Goal: Information Seeking & Learning: Learn about a topic

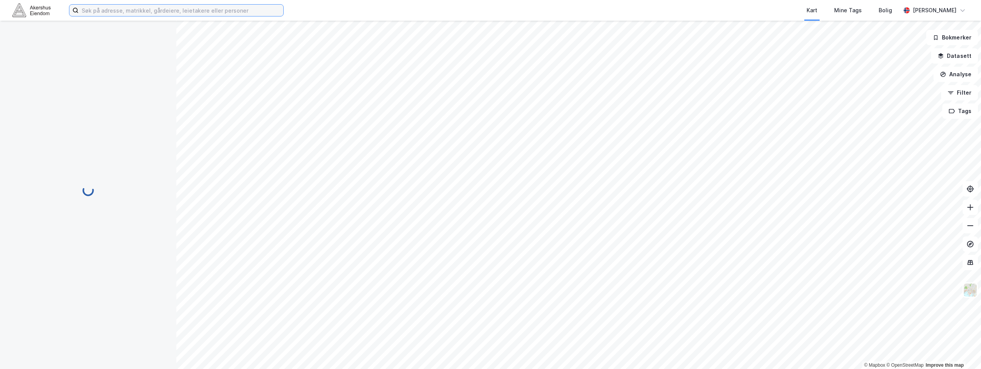
click at [252, 14] on input at bounding box center [181, 11] width 205 height 12
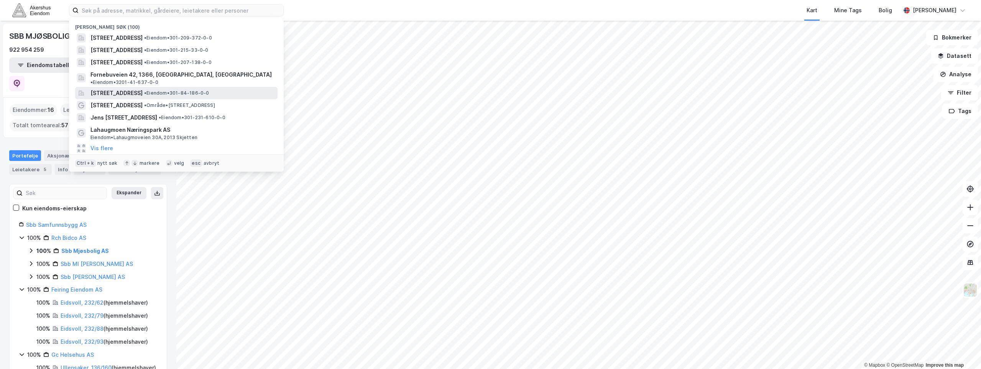
click at [112, 89] on span "[STREET_ADDRESS]" at bounding box center [116, 93] width 52 height 9
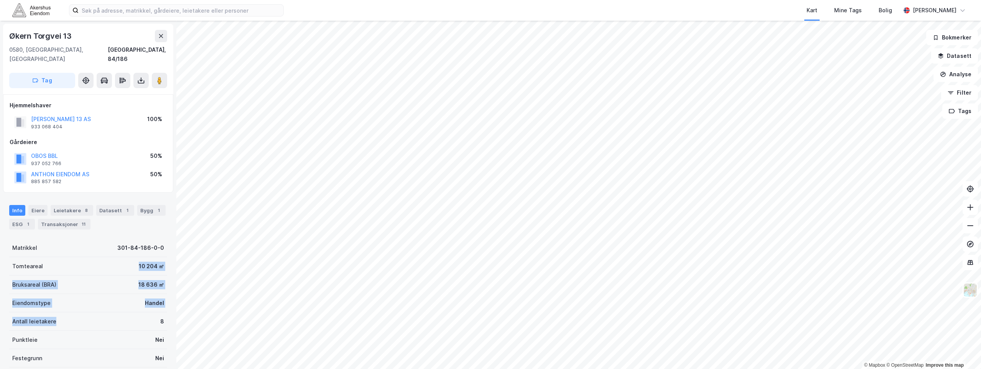
drag, startPoint x: 86, startPoint y: 256, endPoint x: 83, endPoint y: 312, distance: 56.1
click at [86, 313] on div "Matrikkel 301-84-186-0-0 Tomteareal 10 204 ㎡ Bruksareal (BRA) 18 636 ㎡ Eiendoms…" at bounding box center [88, 312] width 158 height 147
click at [79, 257] on div "Tomteareal 10 204 ㎡" at bounding box center [88, 266] width 158 height 18
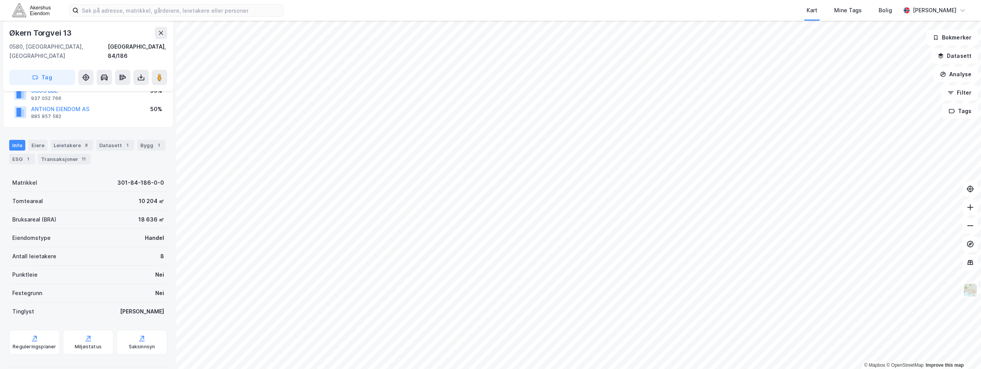
scroll to position [66, 0]
click at [138, 139] on div "Bygg 1" at bounding box center [151, 144] width 28 height 11
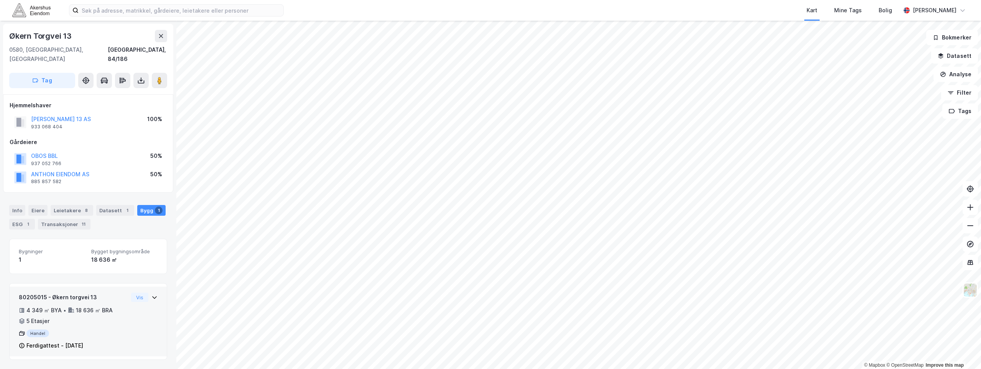
click at [128, 324] on div "80205015 - Økern torgvei 13 4 349 ㎡ BYA • 18 636 ㎡ BRA • 5 Etasjer Handel Ferdi…" at bounding box center [88, 325] width 139 height 64
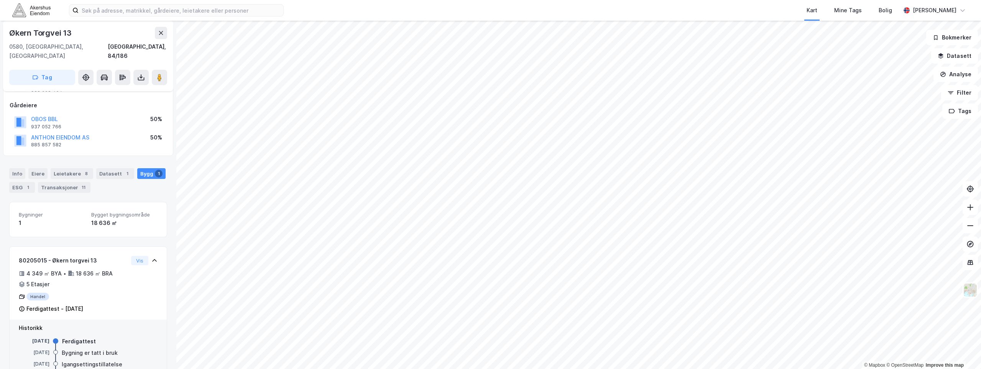
scroll to position [61, 0]
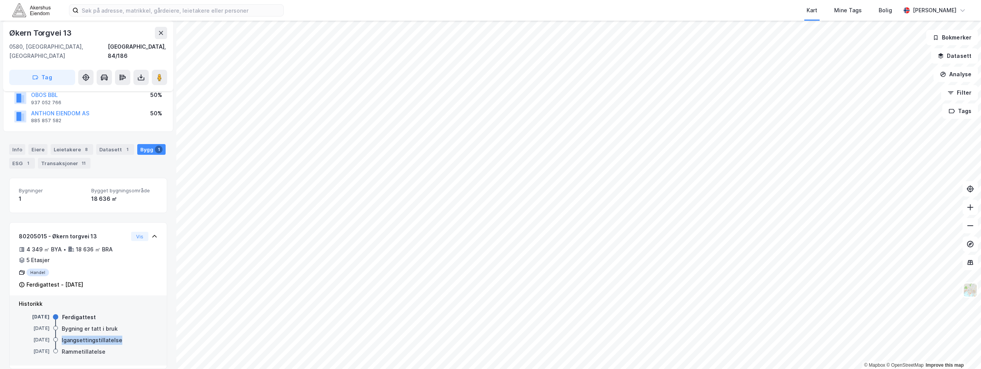
drag, startPoint x: 119, startPoint y: 332, endPoint x: 59, endPoint y: 329, distance: 59.9
click at [59, 337] on div "[DATE] Igangsettingstillatelse" at bounding box center [88, 341] width 139 height 8
click at [99, 336] on div "[DATE] Ferdigattest [DATE] Bygning er tatt i bruk [DATE] Igangsettingstillatels…" at bounding box center [88, 335] width 139 height 43
click at [116, 325] on div "[DATE] Bygning er tatt i bruk" at bounding box center [88, 329] width 139 height 8
drag, startPoint x: 117, startPoint y: 321, endPoint x: 104, endPoint y: 334, distance: 18.7
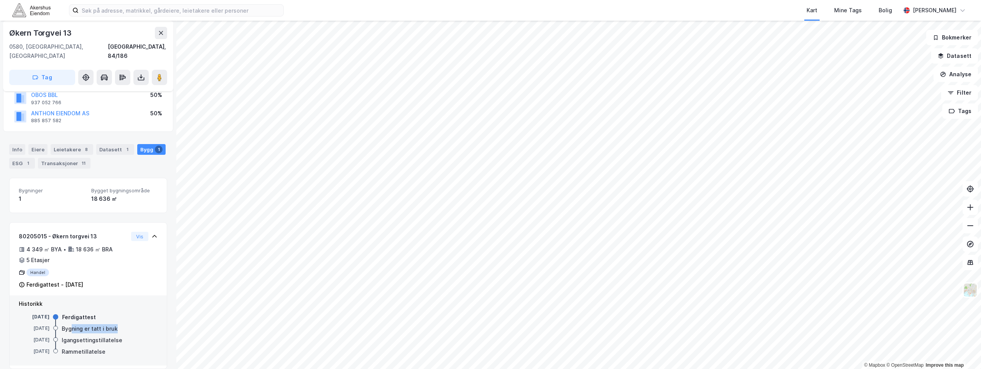
click at [73, 325] on div "[DATE] Bygning er tatt i bruk" at bounding box center [88, 329] width 139 height 8
drag, startPoint x: 104, startPoint y: 334, endPoint x: 121, endPoint y: 337, distance: 17.5
click at [105, 336] on div "Igangsettingstillatelse" at bounding box center [92, 340] width 61 height 9
drag, startPoint x: 121, startPoint y: 337, endPoint x: 101, endPoint y: 345, distance: 21.8
click at [121, 337] on div "[DATE] Ferdigattest [DATE] Bygning er tatt i bruk [DATE] Igangsettingstillatels…" at bounding box center [88, 335] width 139 height 43
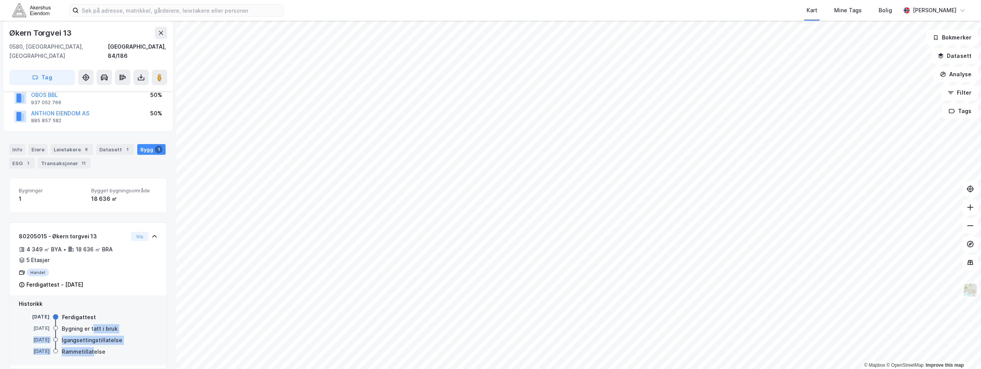
drag, startPoint x: 93, startPoint y: 345, endPoint x: 93, endPoint y: 322, distance: 22.2
click at [92, 320] on div "[DATE] Ferdigattest [DATE] Bygning er tatt i bruk [DATE] Igangsettingstillatels…" at bounding box center [88, 335] width 139 height 43
click at [100, 336] on div "Igangsettingstillatelse" at bounding box center [92, 340] width 61 height 9
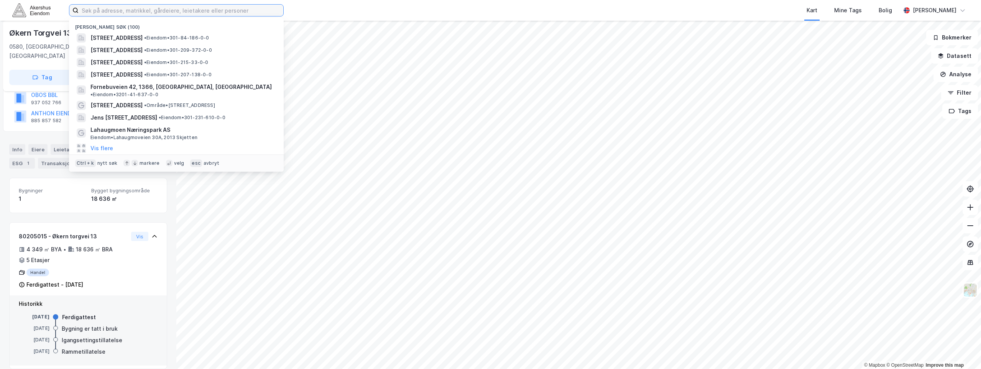
click at [160, 10] on input at bounding box center [181, 11] width 205 height 12
click at [110, 37] on span "Fornebuveien 42, 1366, [GEOGRAPHIC_DATA], [GEOGRAPHIC_DATA]" at bounding box center [180, 37] width 181 height 9
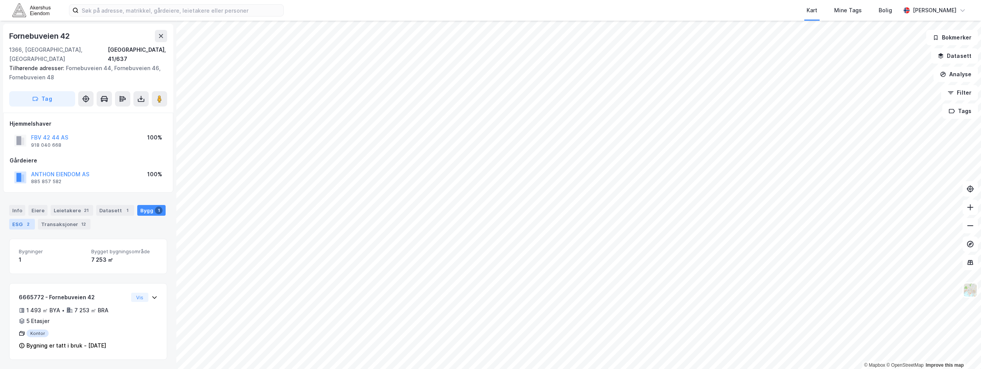
click at [14, 219] on div "ESG 2" at bounding box center [22, 224] width 26 height 11
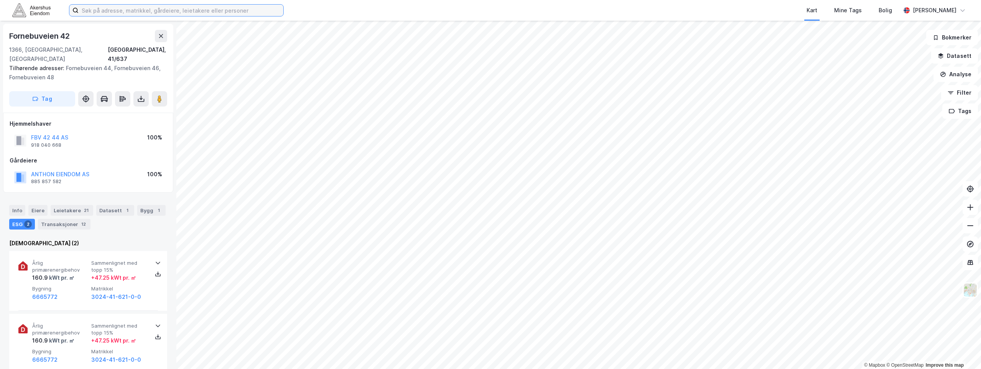
click at [196, 13] on input at bounding box center [181, 11] width 205 height 12
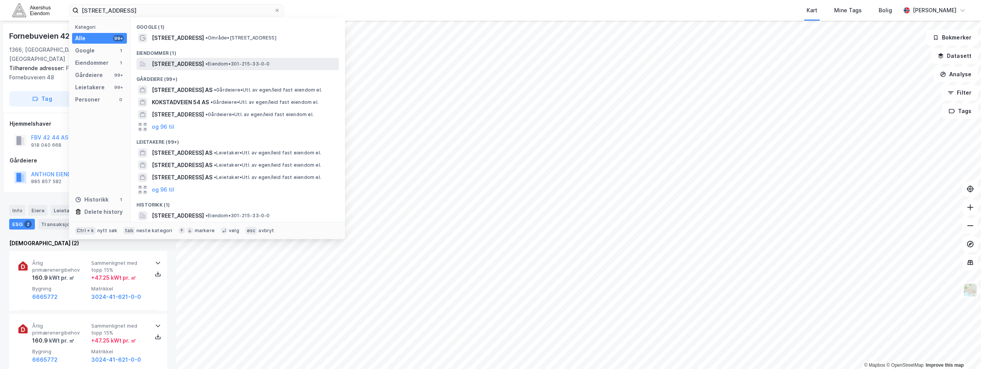
click at [188, 65] on span "[STREET_ADDRESS]" at bounding box center [178, 63] width 52 height 9
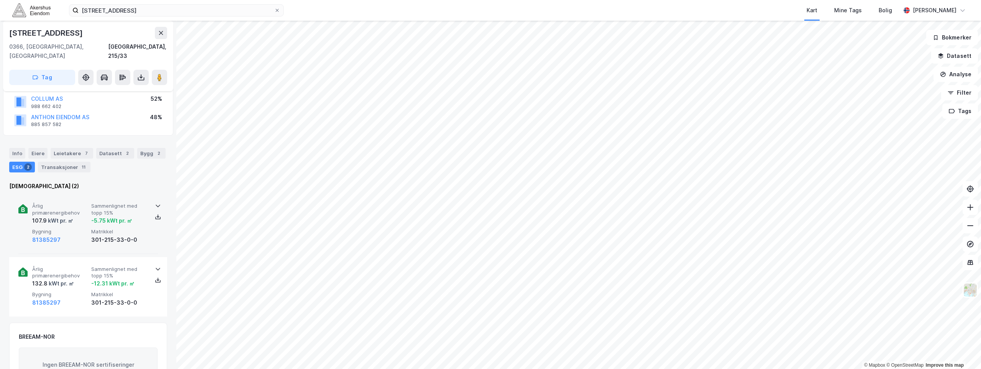
scroll to position [2, 0]
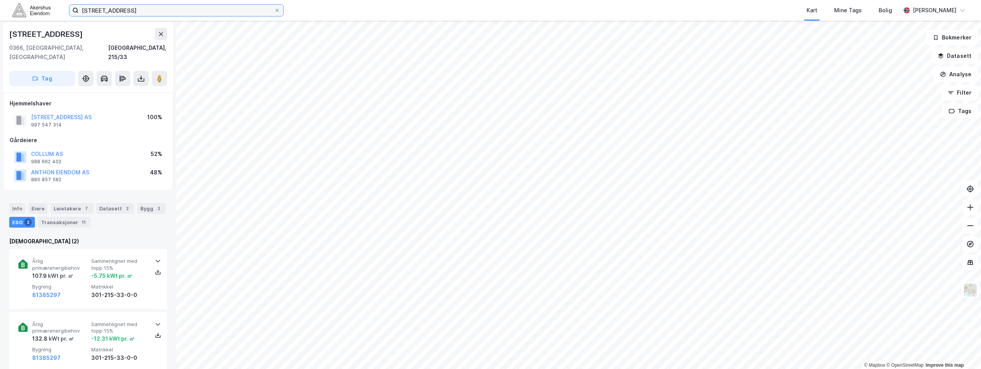
click at [171, 13] on input "[STREET_ADDRESS]" at bounding box center [177, 11] width 196 height 12
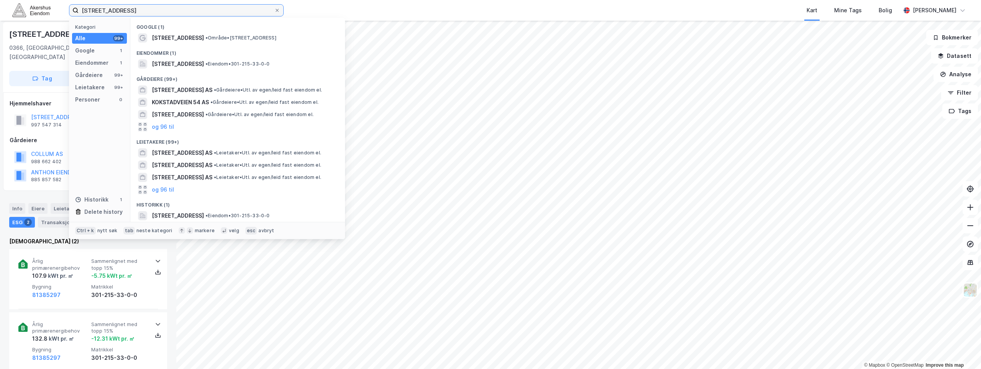
click at [171, 13] on input "[STREET_ADDRESS]" at bounding box center [177, 11] width 196 height 12
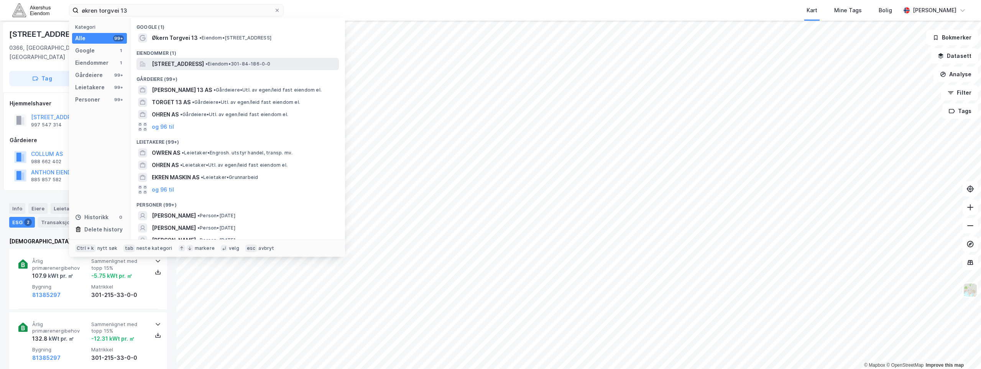
click at [240, 69] on div "[STREET_ADDRESS] • Eiendom • 301-84-186-0-0" at bounding box center [237, 64] width 202 height 12
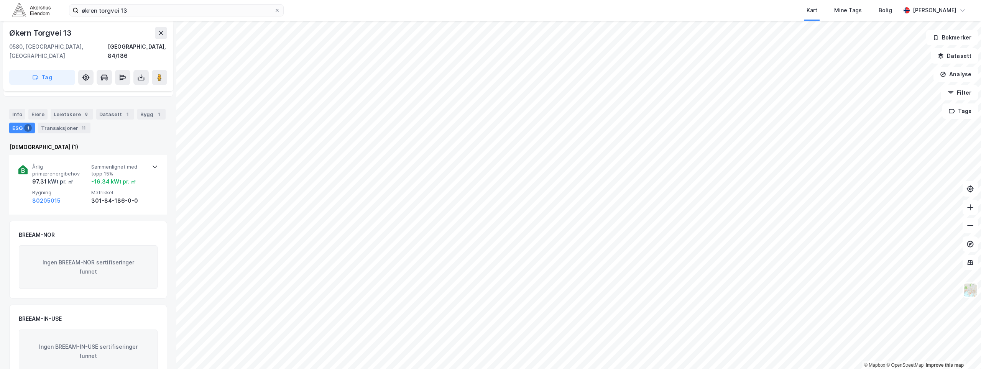
scroll to position [110, 0]
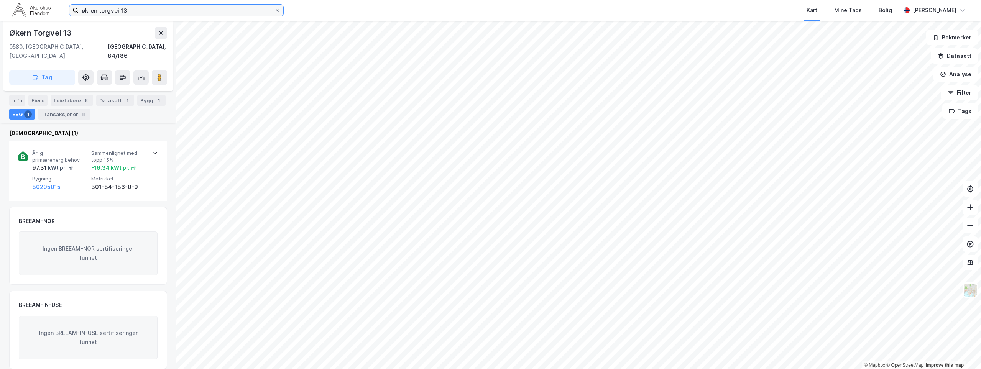
click at [180, 10] on input "økren torgvei 13" at bounding box center [177, 11] width 196 height 12
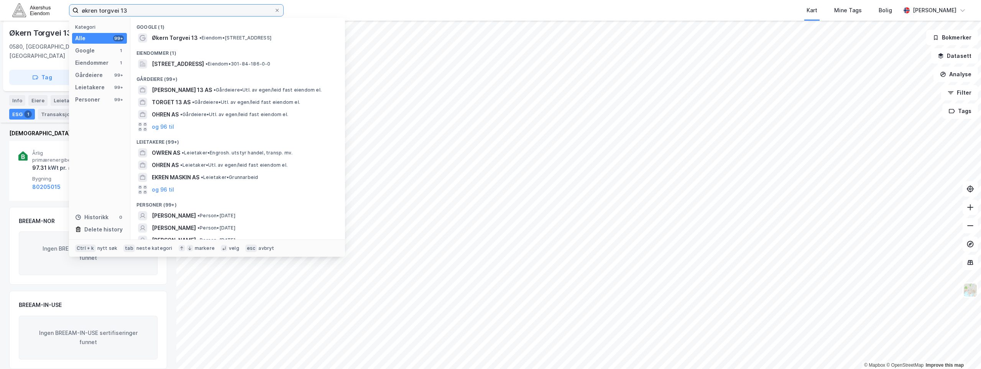
click at [180, 10] on input "økren torgvei 13" at bounding box center [177, 11] width 196 height 12
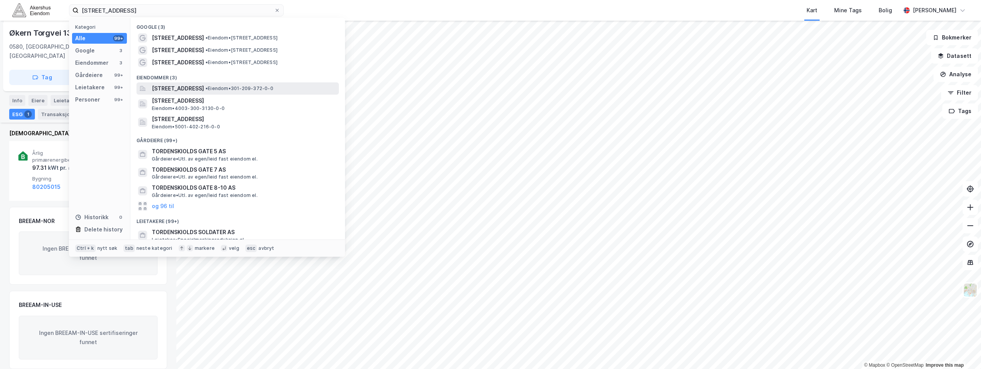
click at [203, 87] on span "[STREET_ADDRESS]" at bounding box center [178, 88] width 52 height 9
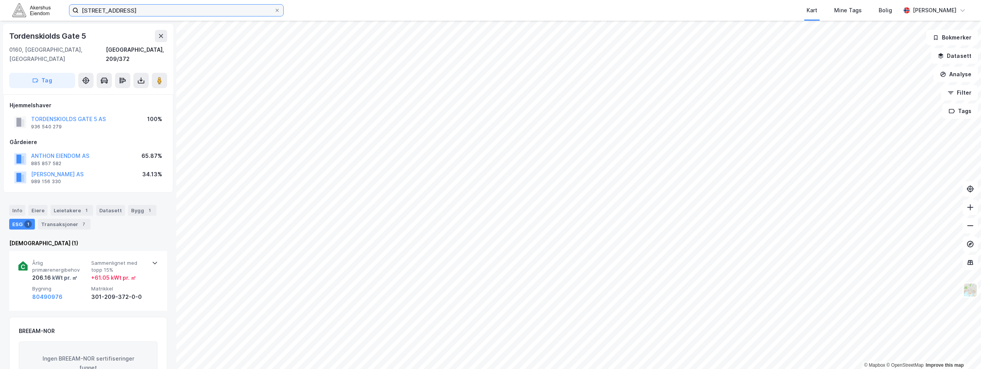
click at [205, 6] on input "[STREET_ADDRESS]" at bounding box center [177, 11] width 196 height 12
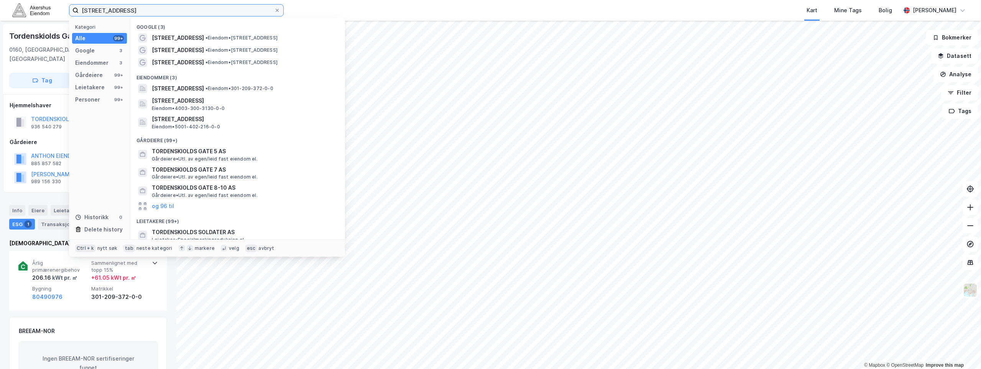
click at [205, 6] on input "[STREET_ADDRESS]" at bounding box center [177, 11] width 196 height 12
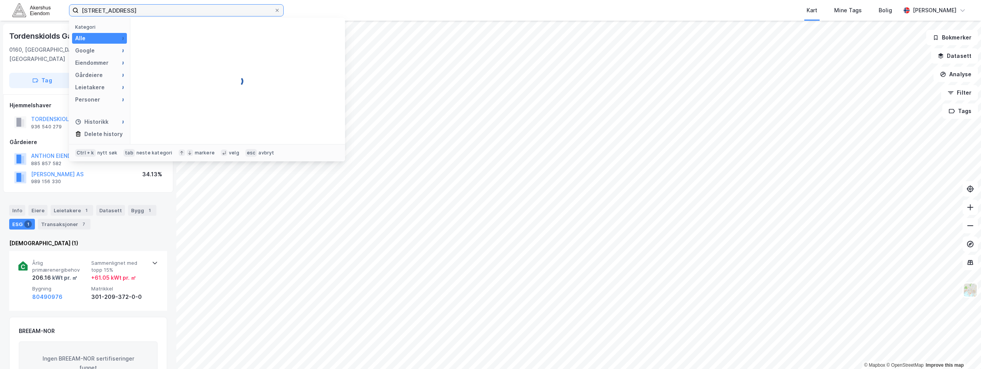
type input "[STREET_ADDRESS]"
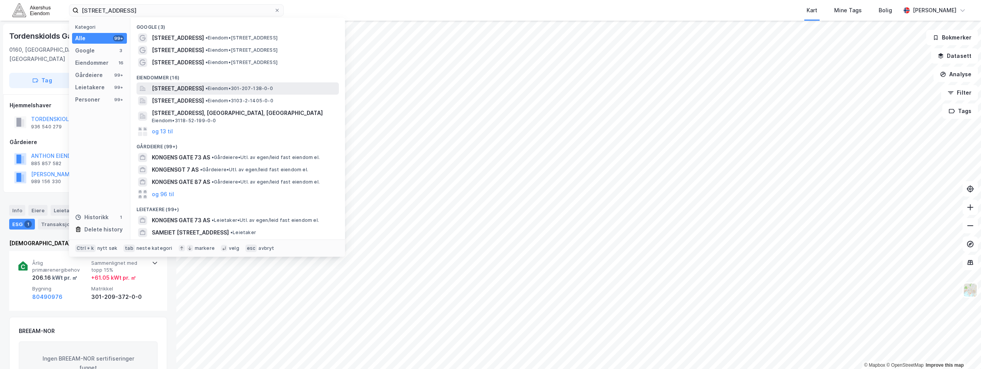
click at [188, 94] on div "[STREET_ADDRESS] • Eiendom • 301-207-138-0-0" at bounding box center [237, 88] width 202 height 12
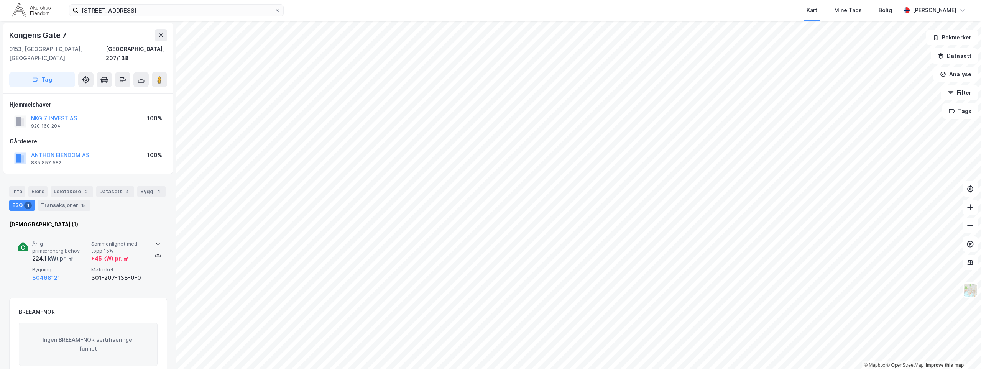
scroll to position [92, 0]
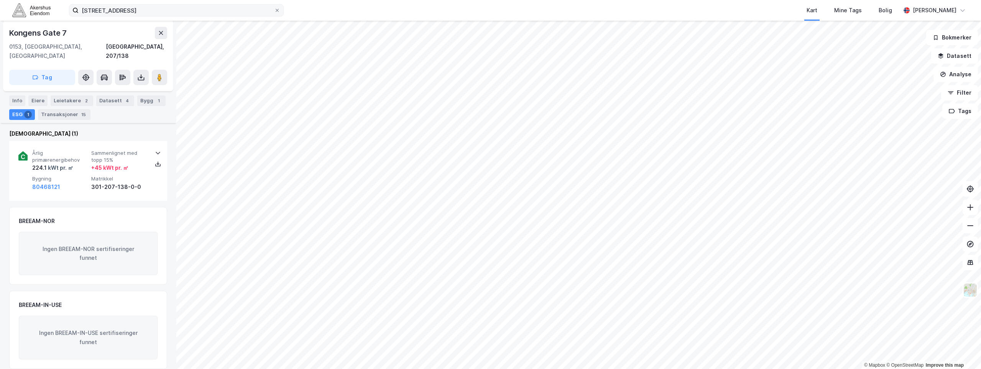
drag, startPoint x: 277, startPoint y: 12, endPoint x: 267, endPoint y: 13, distance: 10.0
click at [277, 12] on icon at bounding box center [277, 10] width 5 height 5
click at [274, 12] on input "[STREET_ADDRESS]" at bounding box center [177, 11] width 196 height 12
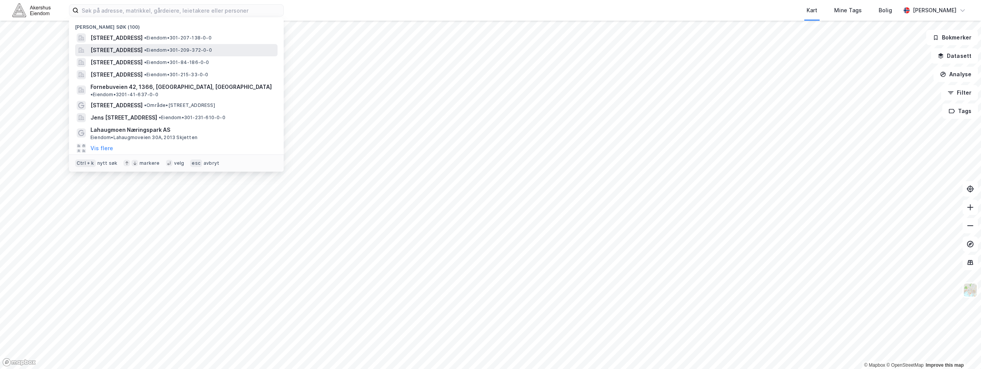
click at [143, 47] on span "[STREET_ADDRESS]" at bounding box center [116, 50] width 52 height 9
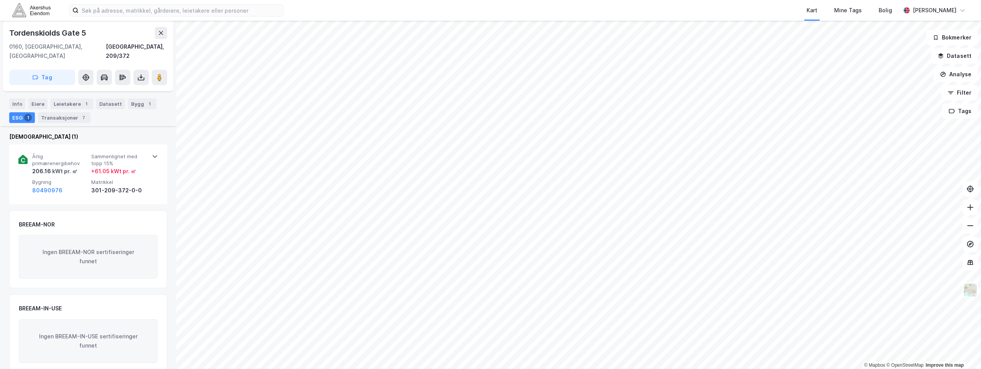
scroll to position [110, 0]
click at [181, 9] on input at bounding box center [181, 11] width 205 height 12
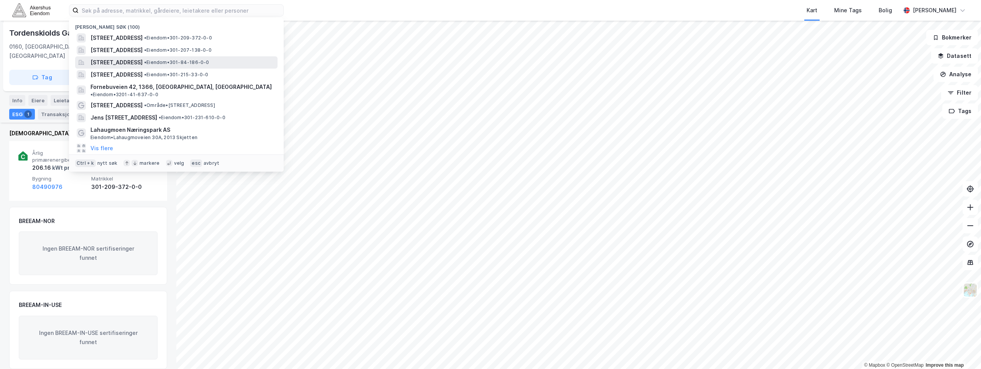
click at [143, 64] on span "[STREET_ADDRESS]" at bounding box center [116, 62] width 52 height 9
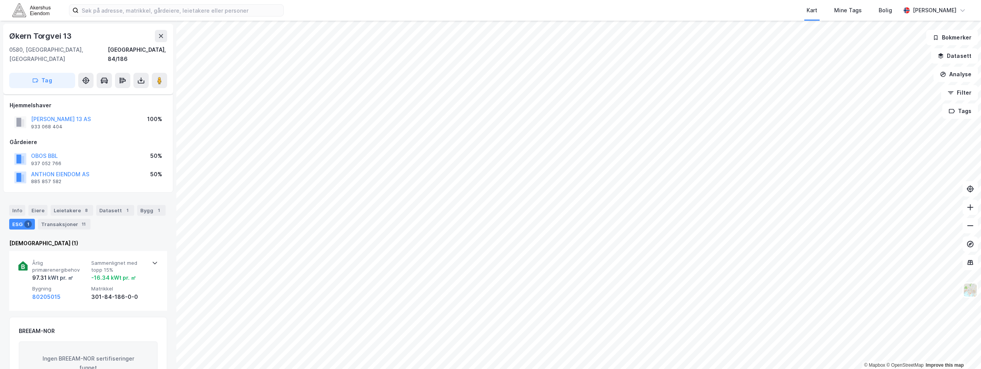
scroll to position [110, 0]
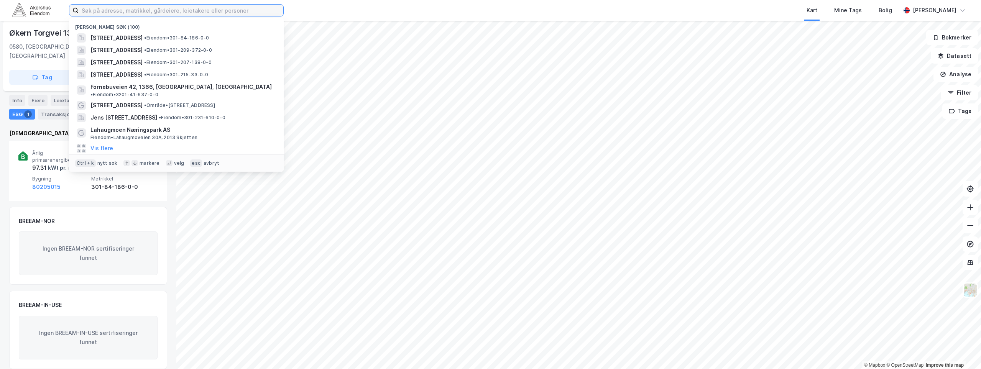
click at [190, 13] on input at bounding box center [181, 11] width 205 height 12
click at [143, 76] on span "[STREET_ADDRESS]" at bounding box center [116, 74] width 52 height 9
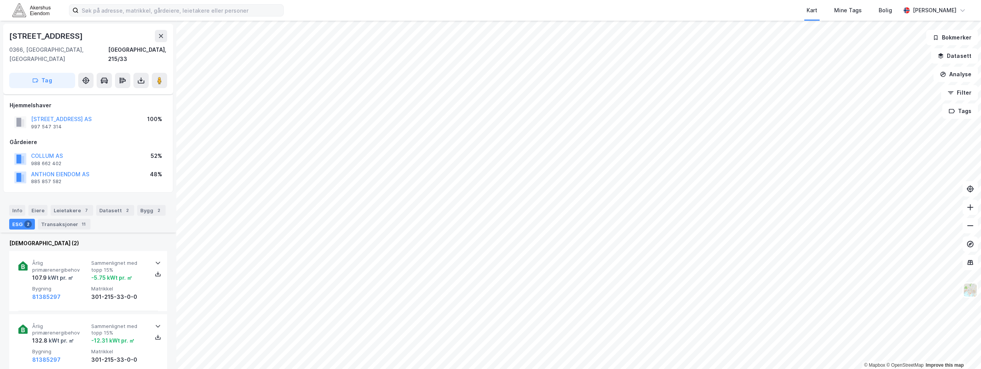
scroll to position [110, 0]
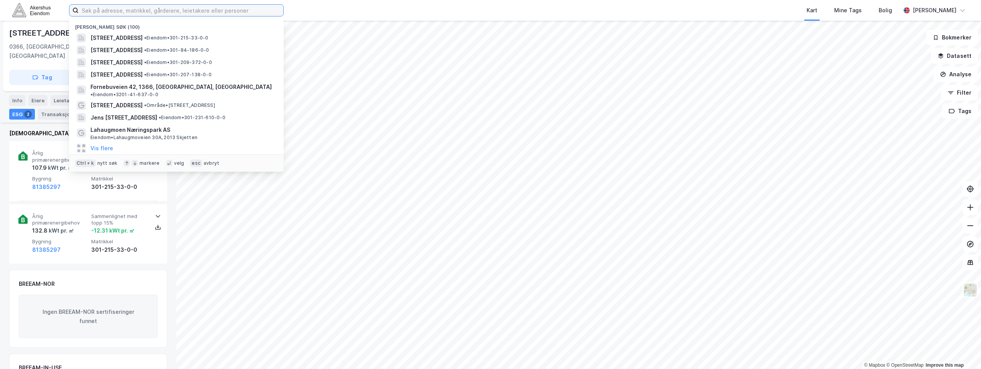
click at [156, 12] on input at bounding box center [181, 11] width 205 height 12
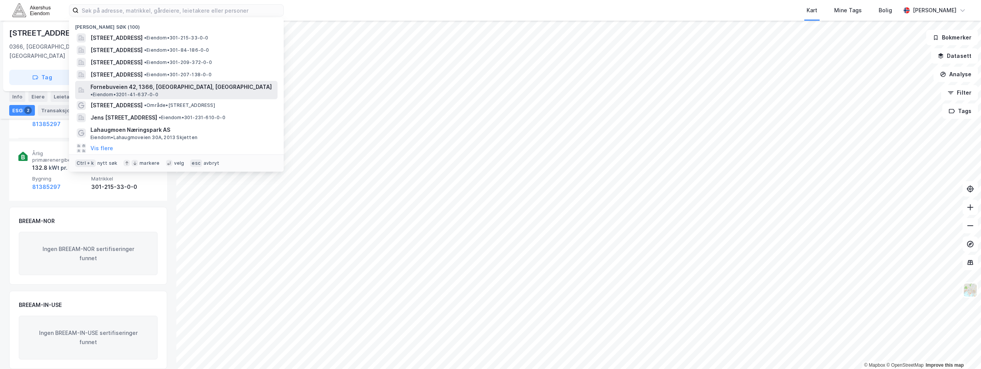
click at [147, 86] on span "Fornebuveien 42, 1366, [GEOGRAPHIC_DATA], [GEOGRAPHIC_DATA]" at bounding box center [180, 86] width 181 height 9
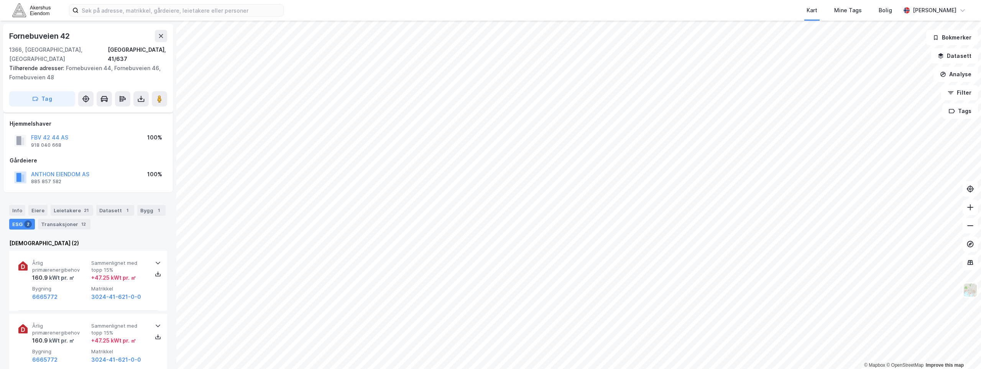
scroll to position [173, 0]
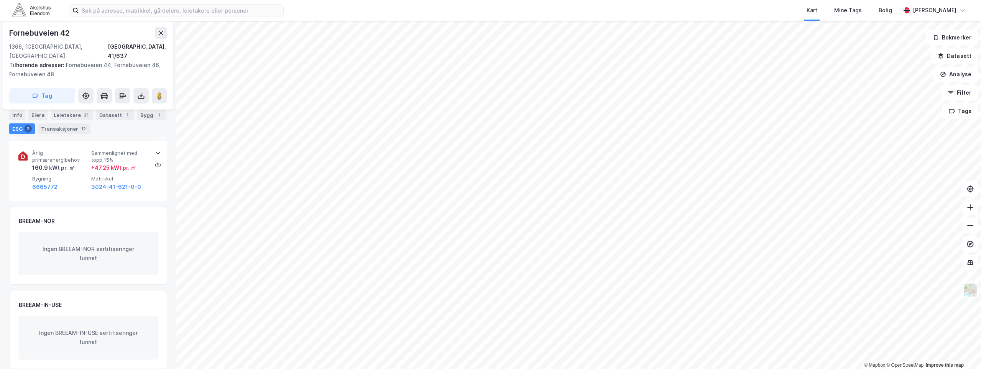
click at [164, 16] on div "Kart Mine Tags Bolig [PERSON_NAME]" at bounding box center [490, 10] width 981 height 21
click at [164, 10] on input at bounding box center [181, 11] width 205 height 12
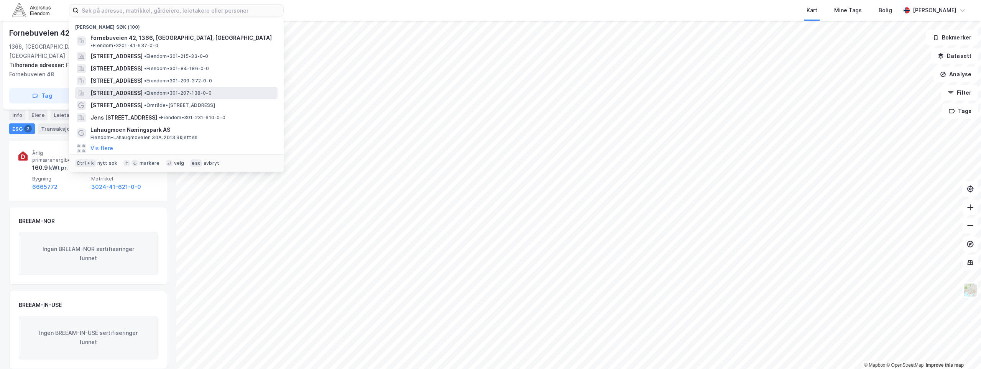
click at [139, 89] on span "[STREET_ADDRESS]" at bounding box center [116, 93] width 52 height 9
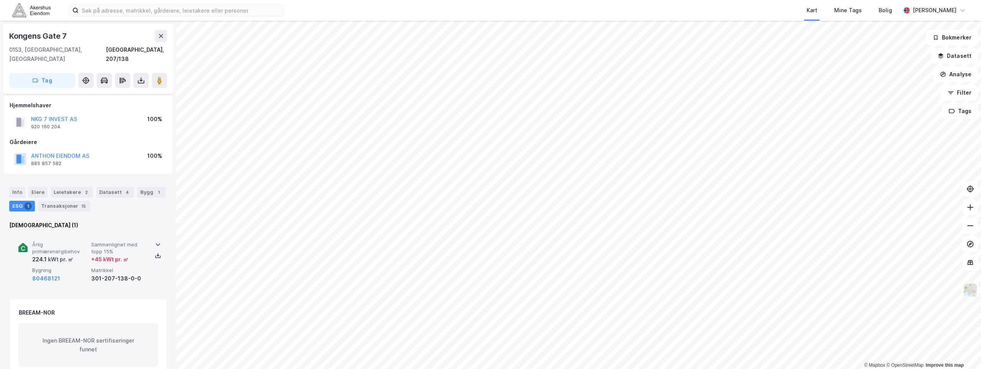
scroll to position [92, 0]
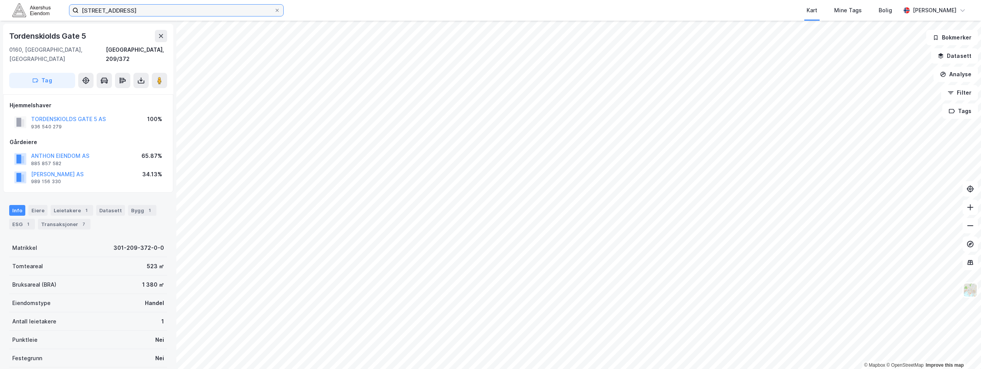
click at [104, 8] on input "[STREET_ADDRESS]" at bounding box center [177, 11] width 196 height 12
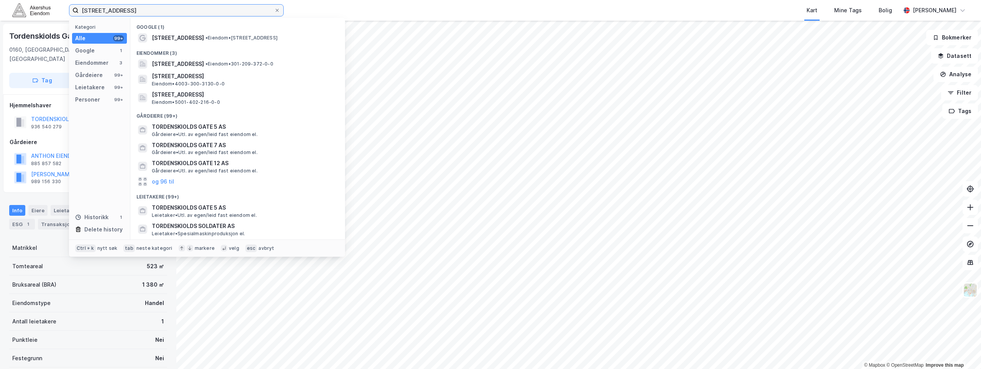
click at [104, 8] on input "tordenskiolds gate 5" at bounding box center [177, 11] width 196 height 12
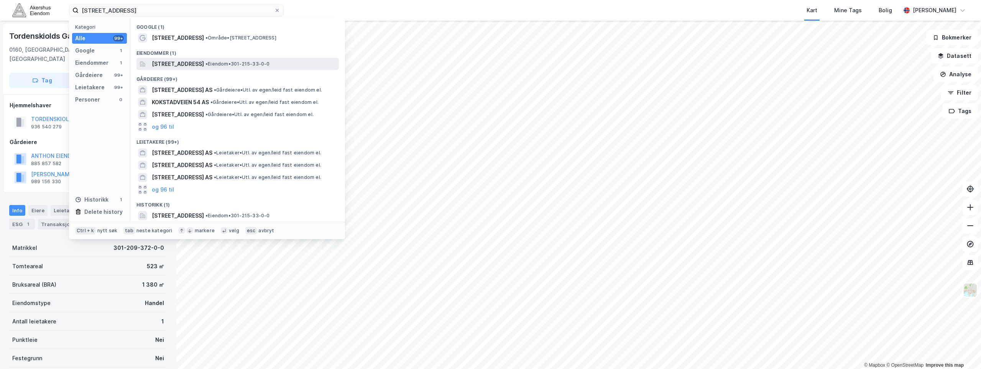
click at [182, 61] on span "[STREET_ADDRESS]" at bounding box center [178, 63] width 52 height 9
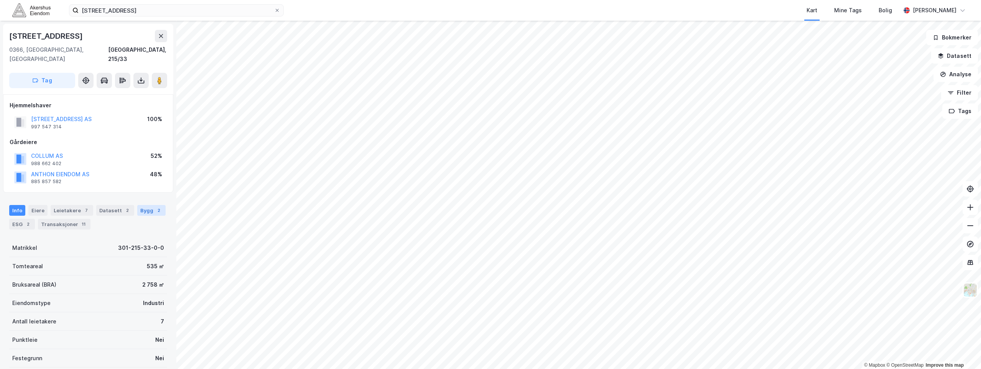
click at [137, 205] on div "Bygg 2" at bounding box center [151, 210] width 28 height 11
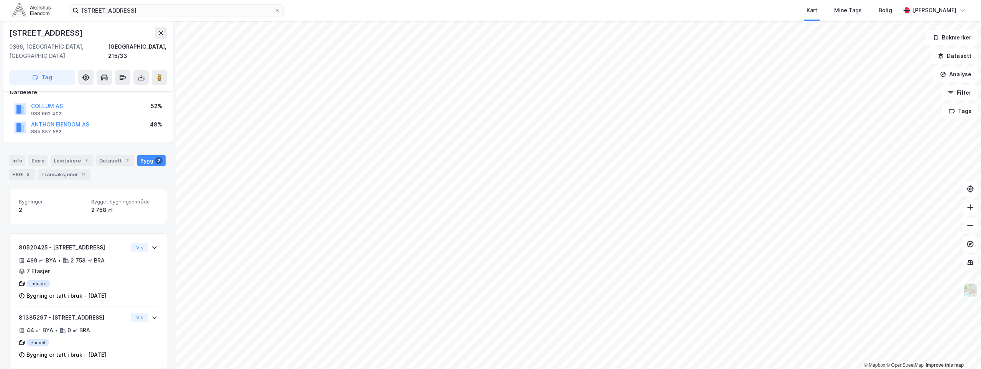
scroll to position [50, 0]
drag, startPoint x: 150, startPoint y: 238, endPoint x: 151, endPoint y: 268, distance: 30.7
click at [151, 268] on div "80520425 - Bogstadveien 54 489 ㎡ BYA • 2 758 ㎡ BRA • 7 Etasjer Industri Bygning…" at bounding box center [88, 272] width 157 height 70
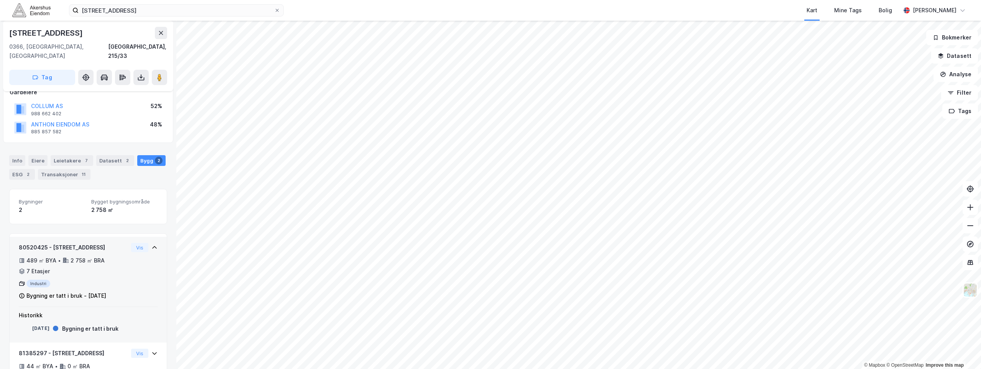
click at [148, 259] on div "80520425 - Bogstadveien 54 489 ㎡ BYA • 2 758 ㎡ BRA • 7 Etasjer Industri Bygning…" at bounding box center [88, 275] width 139 height 64
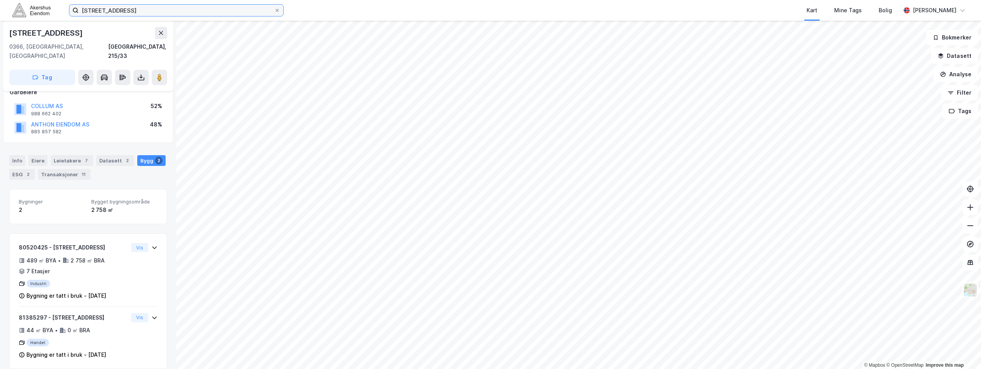
click at [227, 7] on input "[STREET_ADDRESS]" at bounding box center [177, 11] width 196 height 12
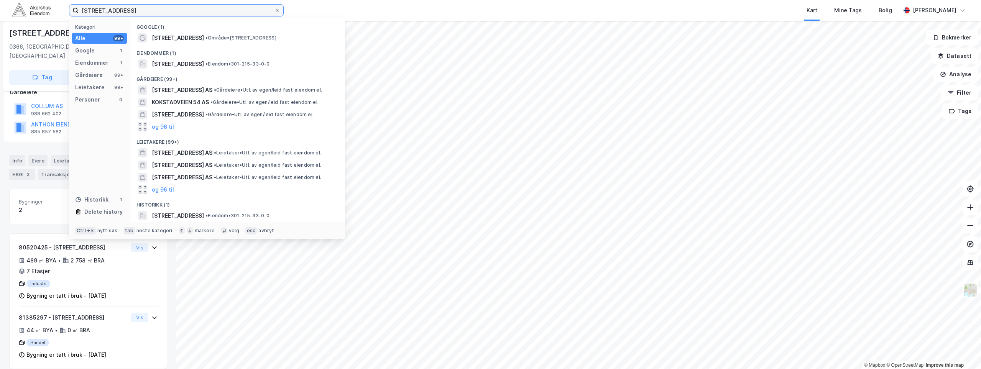
click at [227, 7] on input "[STREET_ADDRESS]" at bounding box center [177, 11] width 196 height 12
type input "fornebuveien 42"
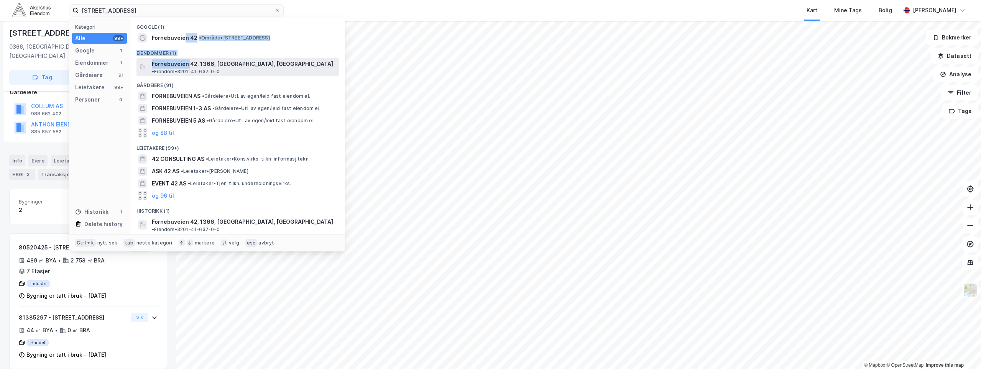
drag, startPoint x: 184, startPoint y: 42, endPoint x: 189, endPoint y: 67, distance: 26.3
click at [189, 67] on div "Google (1) Fornebuveien 42 • Område • Fornebuveien 42, 1366 Lysaker Eiendommer …" at bounding box center [237, 126] width 215 height 216
click at [189, 67] on span "Fornebuveien 42, 1366, [GEOGRAPHIC_DATA], [GEOGRAPHIC_DATA]" at bounding box center [242, 63] width 181 height 9
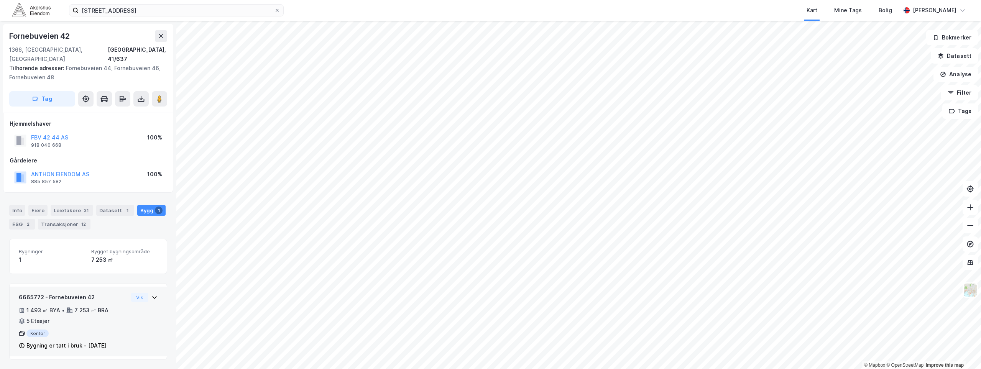
click at [151, 304] on div "6665772 - Fornebuveien 42 1 493 ㎡ BYA • 7 253 ㎡ BRA • 5 Etasjer Kontor Bygning …" at bounding box center [88, 322] width 157 height 70
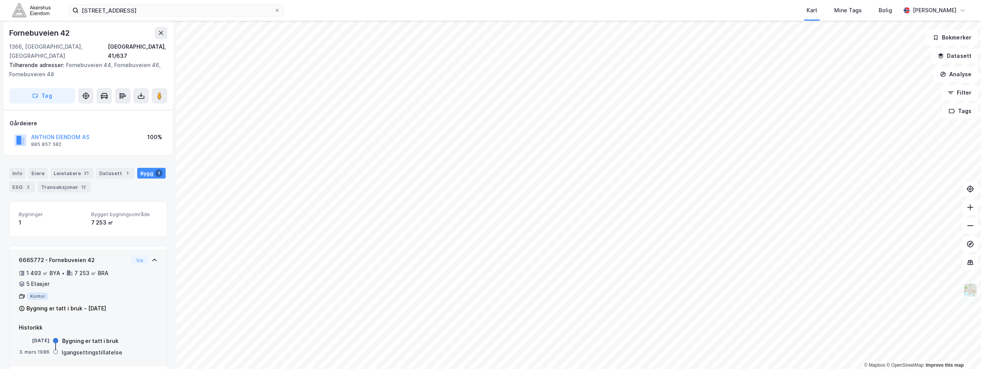
scroll to position [38, 0]
